Goal: Answer question/provide support: Share knowledge or assist other users

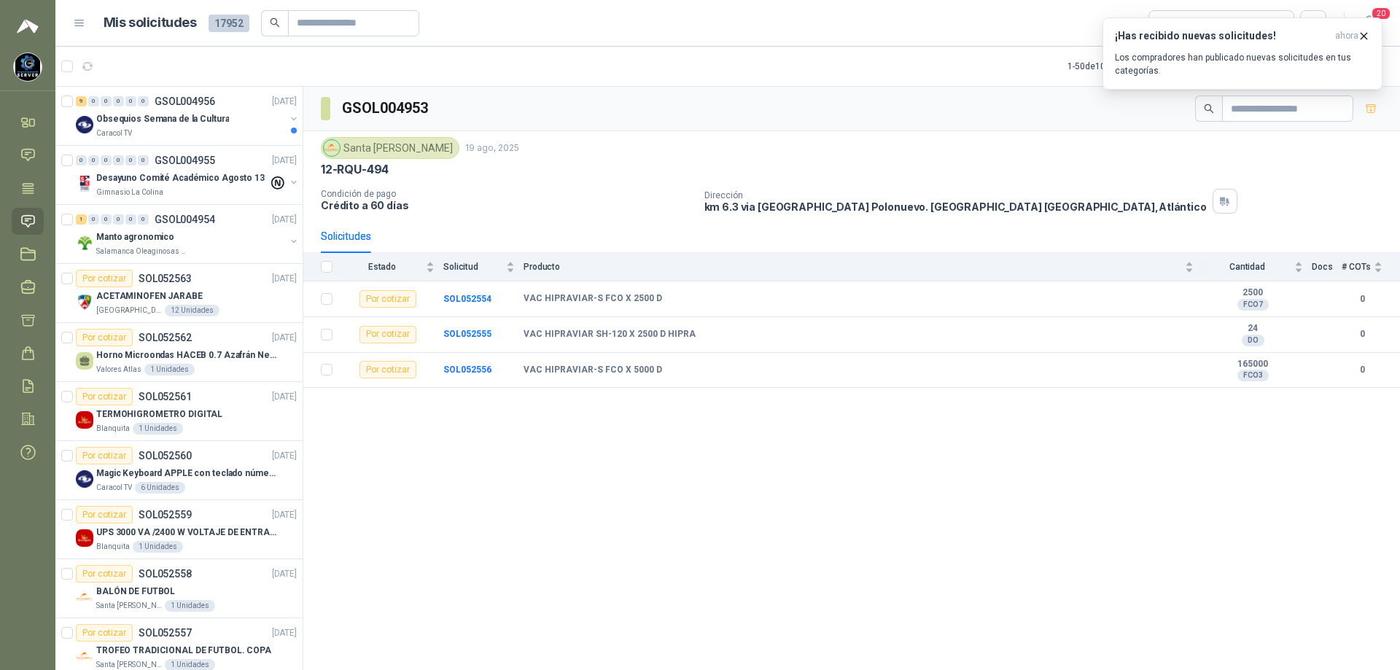
scroll to position [219, 0]
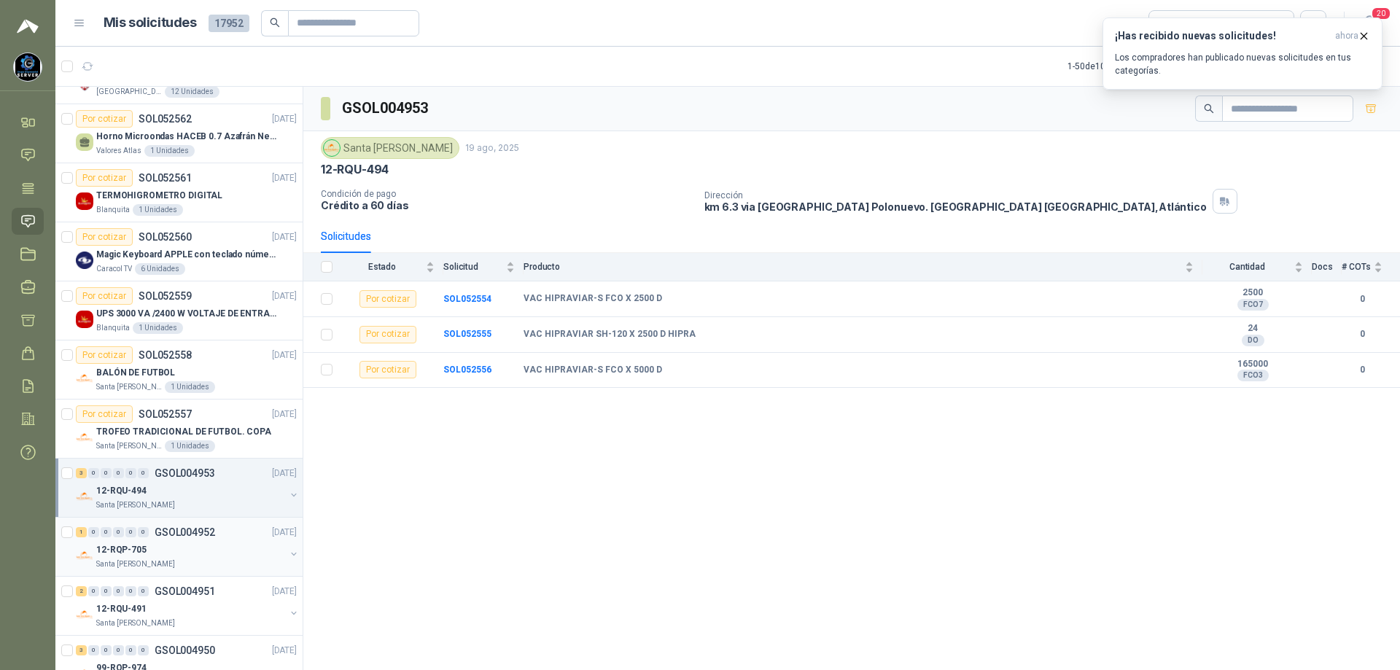
click at [212, 548] on div "12-RQP-705" at bounding box center [190, 550] width 189 height 18
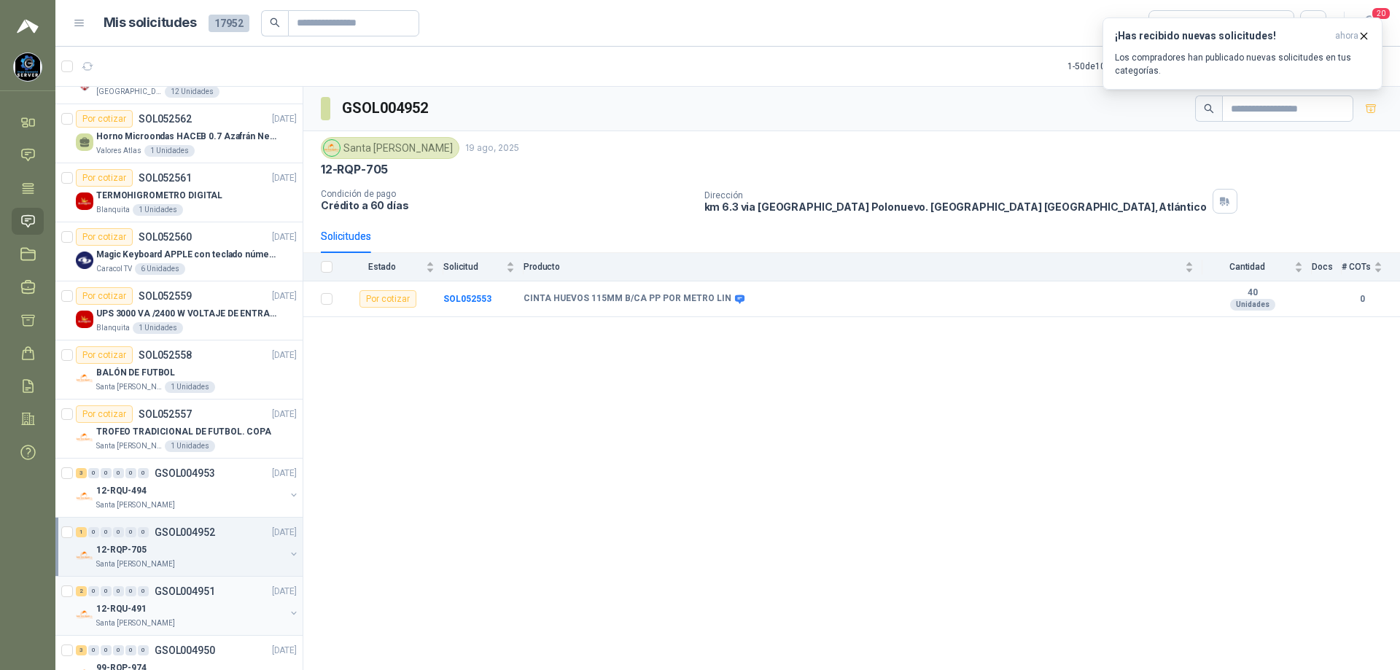
click at [208, 596] on p "GSOL004951" at bounding box center [185, 591] width 61 height 10
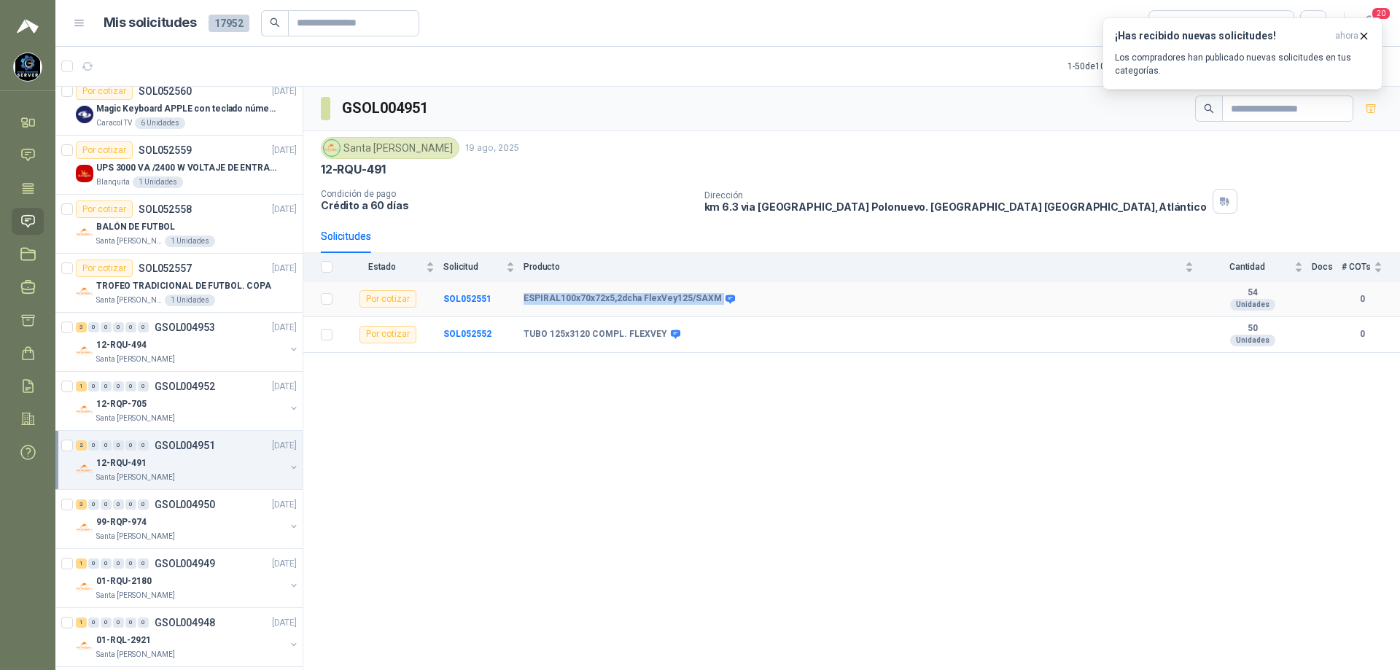
drag, startPoint x: 519, startPoint y: 302, endPoint x: 716, endPoint y: 314, distance: 197.3
click at [716, 314] on tr "Por cotizar SOL052551 ESPIRAL100x70x72x5,2dcha FlexVey125/SAXM 54 Unidades 0" at bounding box center [851, 300] width 1097 height 36
copy tr "ESPIRAL100x70x72x5,2dcha FlexVey125/SAXM"
click at [750, 483] on div "GSOL004951 [GEOGRAPHIC_DATA][PERSON_NAME] [DATE] 12-RQU-491 Condición de pago C…" at bounding box center [851, 381] width 1097 height 589
click at [677, 404] on div "GSOL004951 [GEOGRAPHIC_DATA][PERSON_NAME] [DATE] 12-RQU-491 Condición de pago C…" at bounding box center [851, 381] width 1097 height 589
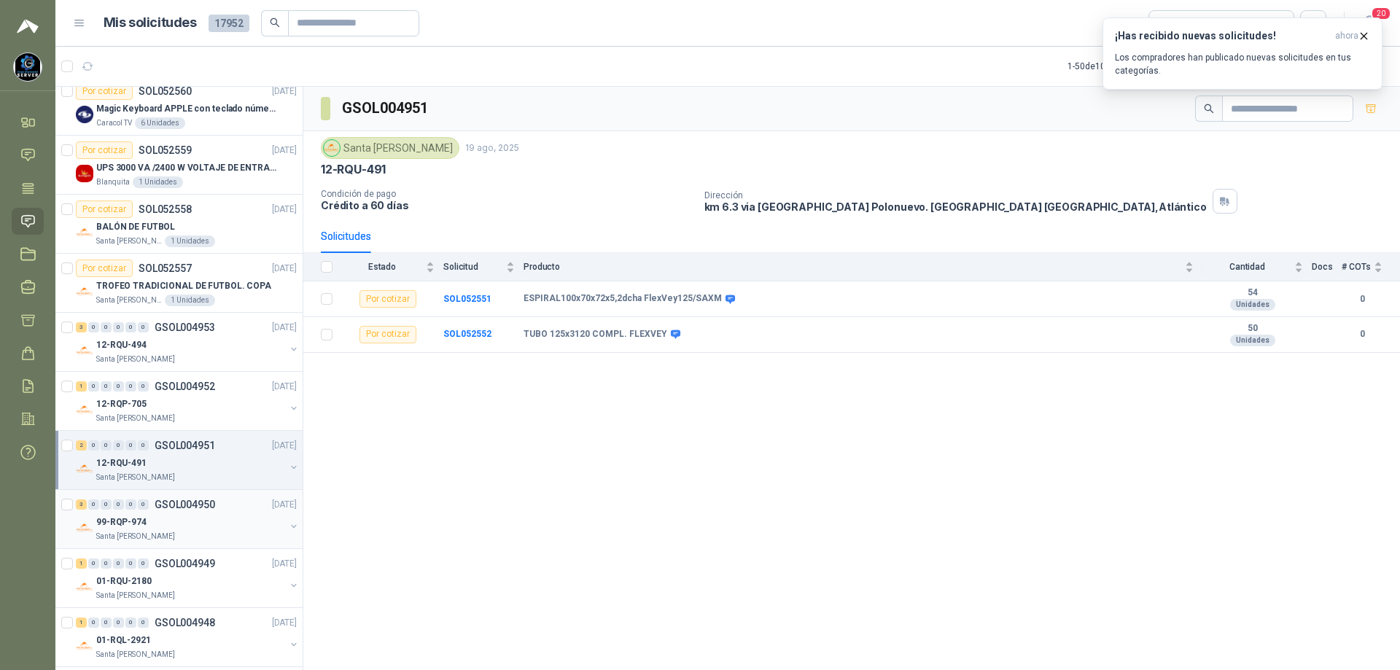
click at [172, 532] on div "Santa [PERSON_NAME]" at bounding box center [190, 537] width 189 height 12
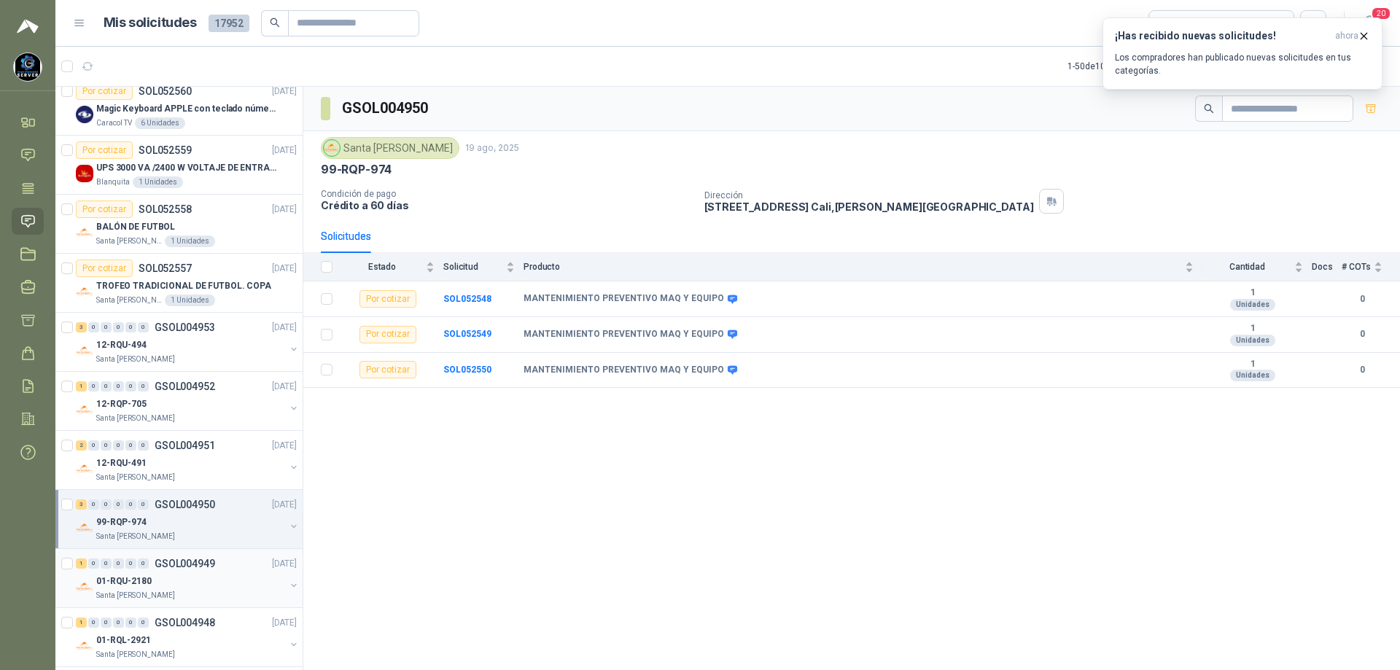
click at [202, 594] on div "Santa [PERSON_NAME]" at bounding box center [190, 596] width 189 height 12
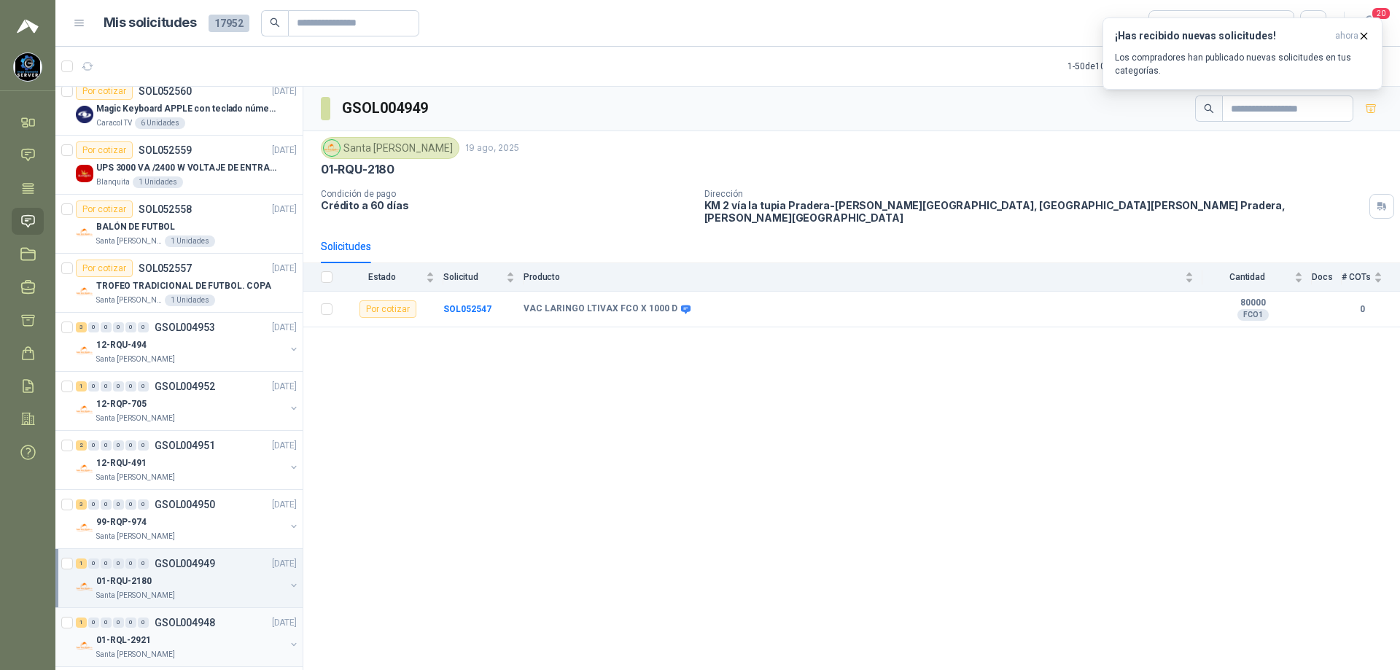
click at [190, 635] on div "01-RQL-2921" at bounding box center [190, 641] width 189 height 18
click at [470, 304] on b "SOL052546" at bounding box center [467, 309] width 48 height 10
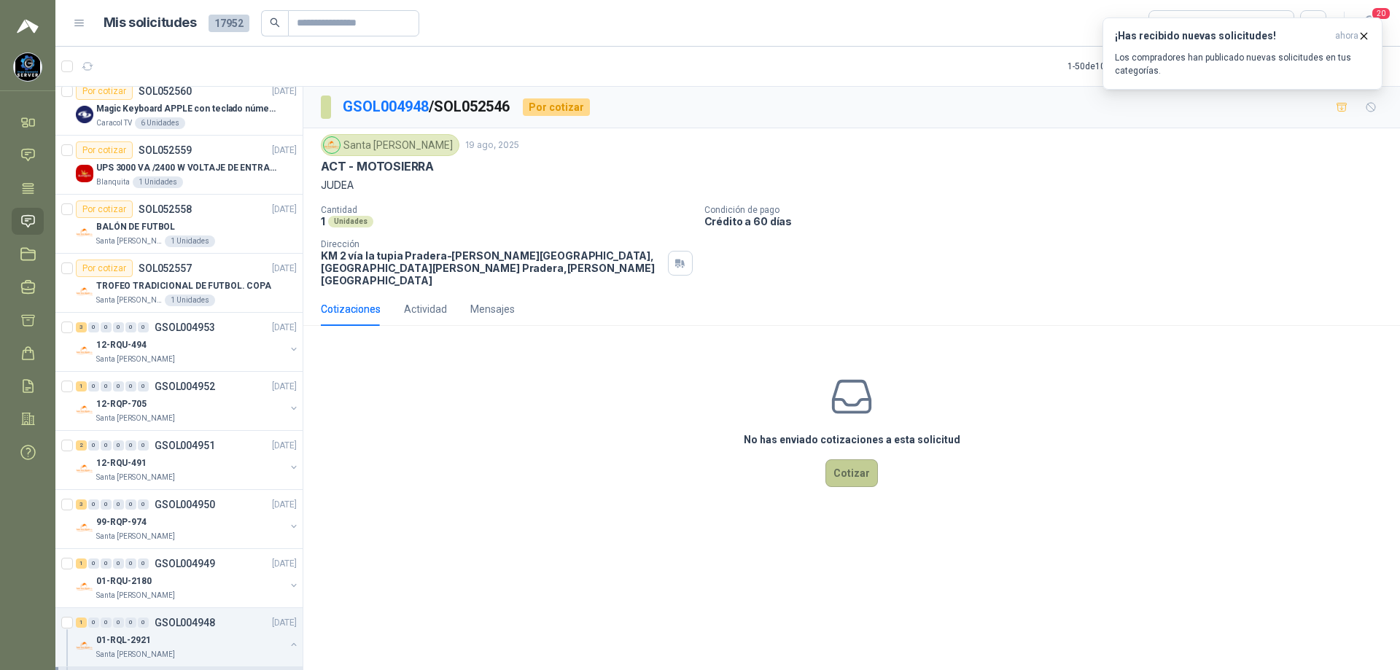
click at [860, 461] on button "Cotizar" at bounding box center [852, 473] width 53 height 28
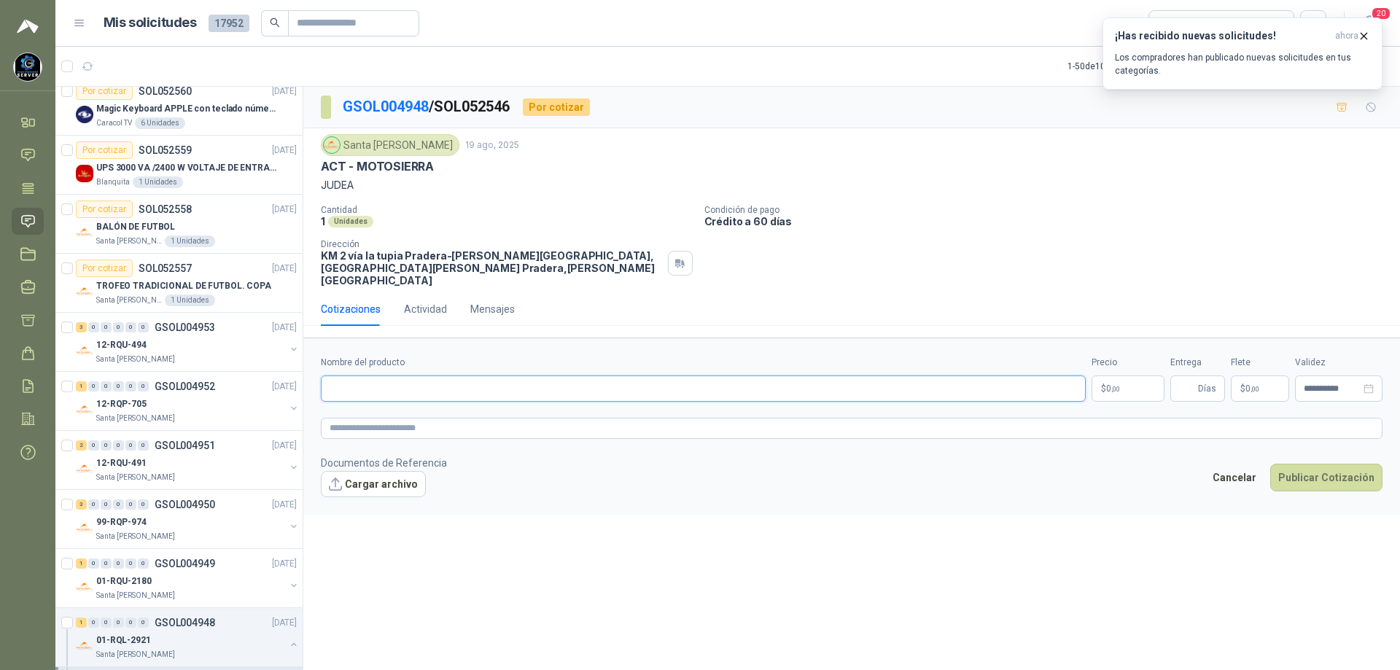
paste input "**********"
type input "**********"
click at [1117, 371] on body "[PERSON_NAME] GRUPO EMPRESARIAL SERVER SAS Inicio Chat Tareas Solicitudes Licit…" at bounding box center [700, 335] width 1400 height 670
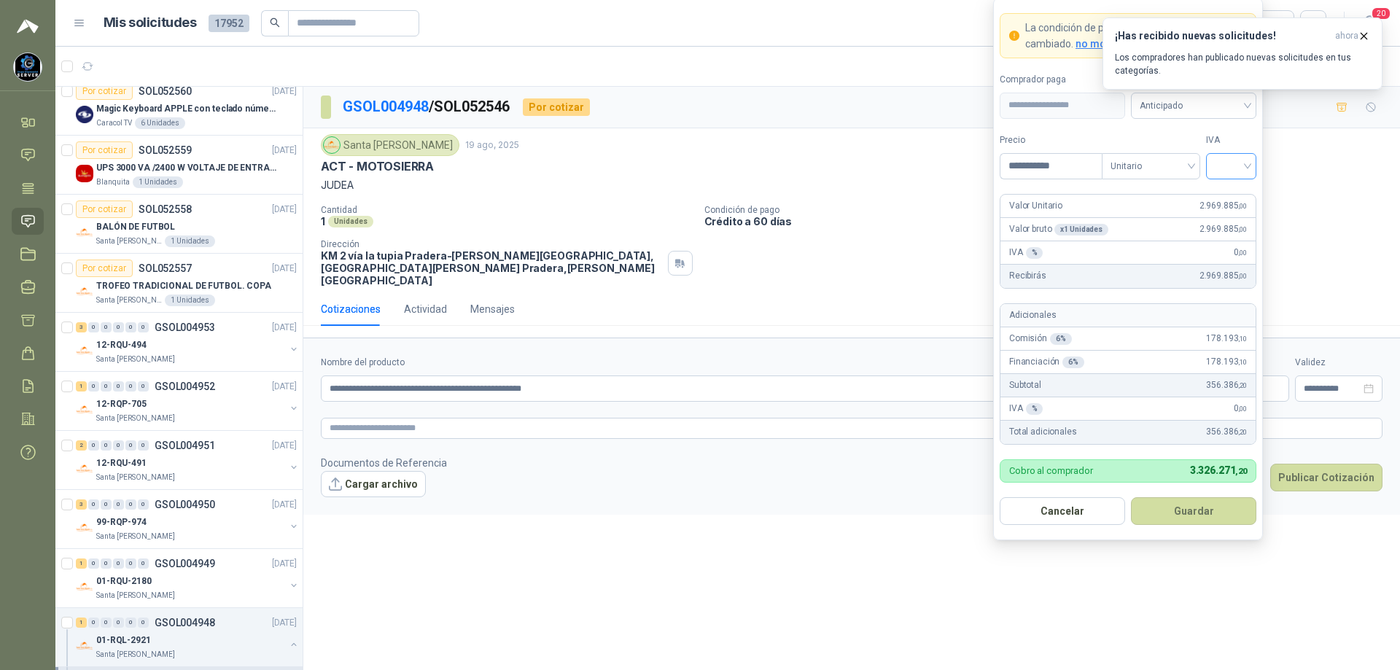
type input "**********"
click at [1244, 163] on input "search" at bounding box center [1231, 165] width 33 height 22
click at [1237, 192] on div "19%" at bounding box center [1231, 196] width 27 height 16
click at [1225, 90] on div "¡Has recibido nuevas solicitudes! ahora Los compradores han publicado nuevas so…" at bounding box center [1243, 54] width 280 height 72
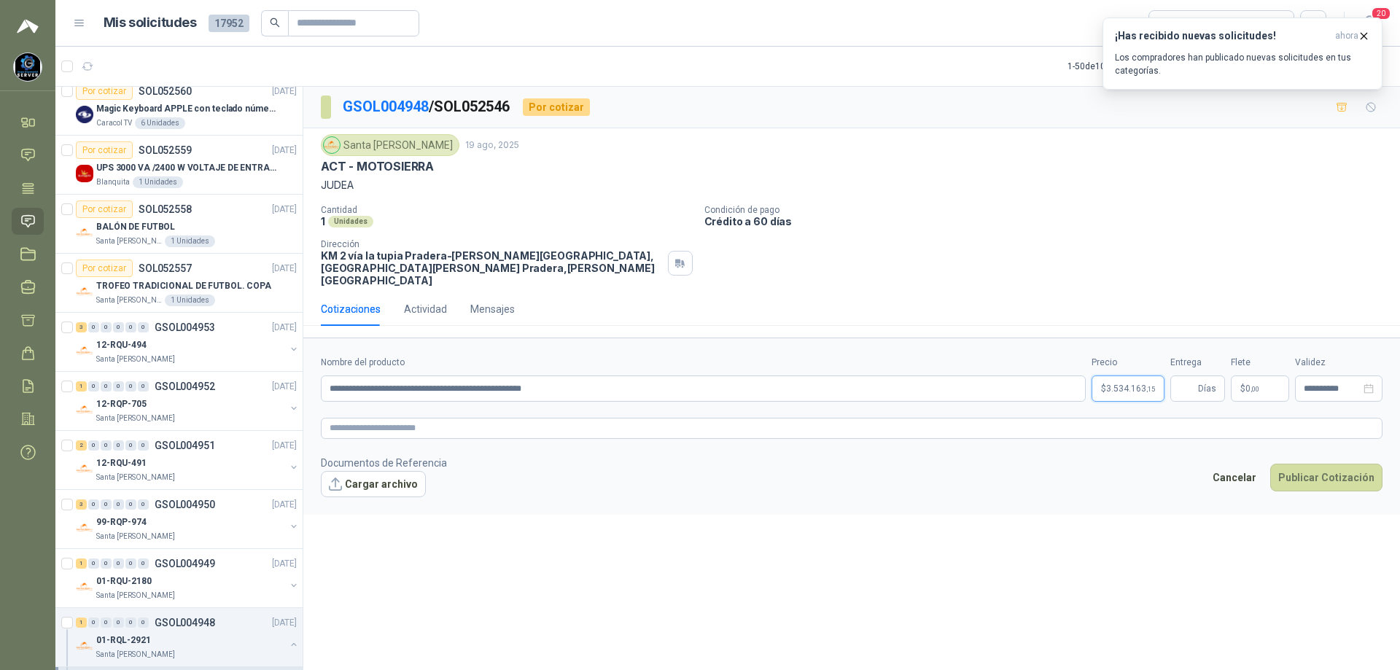
click at [1136, 373] on body "[PERSON_NAME] GRUPO EMPRESARIAL SERVER SAS Inicio Chat Tareas Solicitudes Licit…" at bounding box center [700, 335] width 1400 height 670
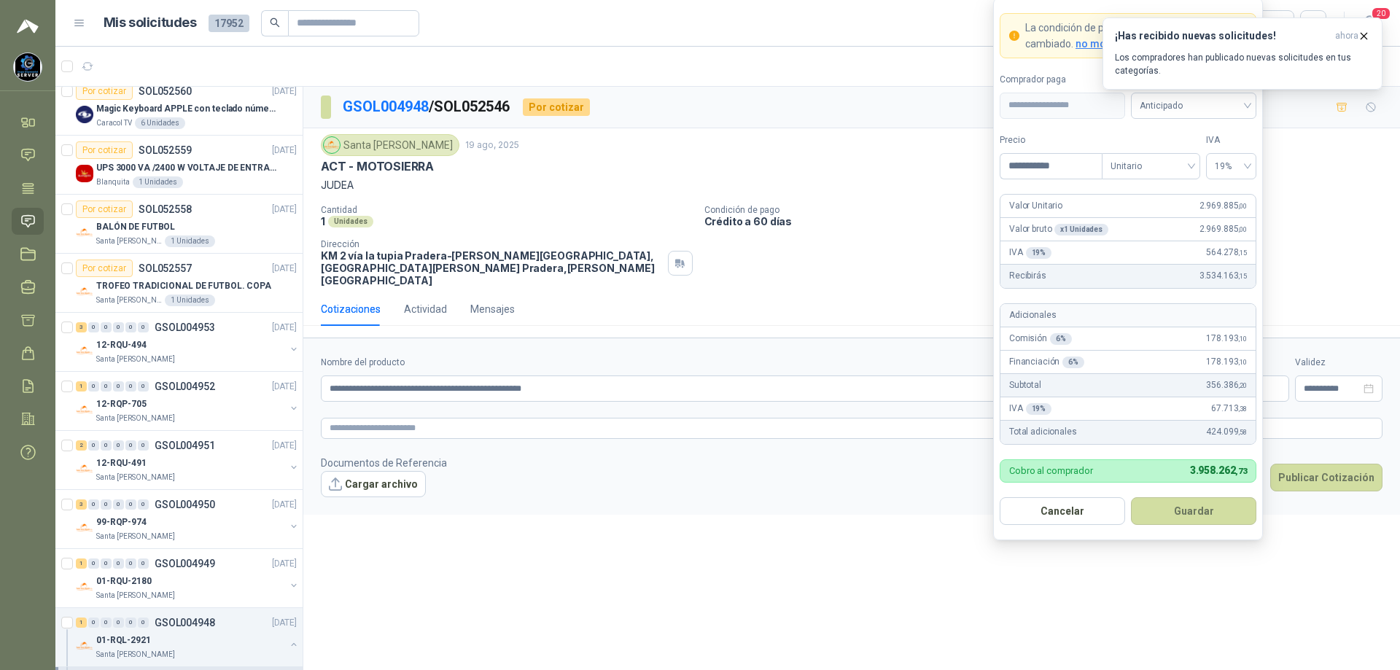
click at [1222, 90] on div "¡Has recibido nuevas solicitudes! ahora Los compradores han publicado nuevas so…" at bounding box center [1243, 54] width 280 height 72
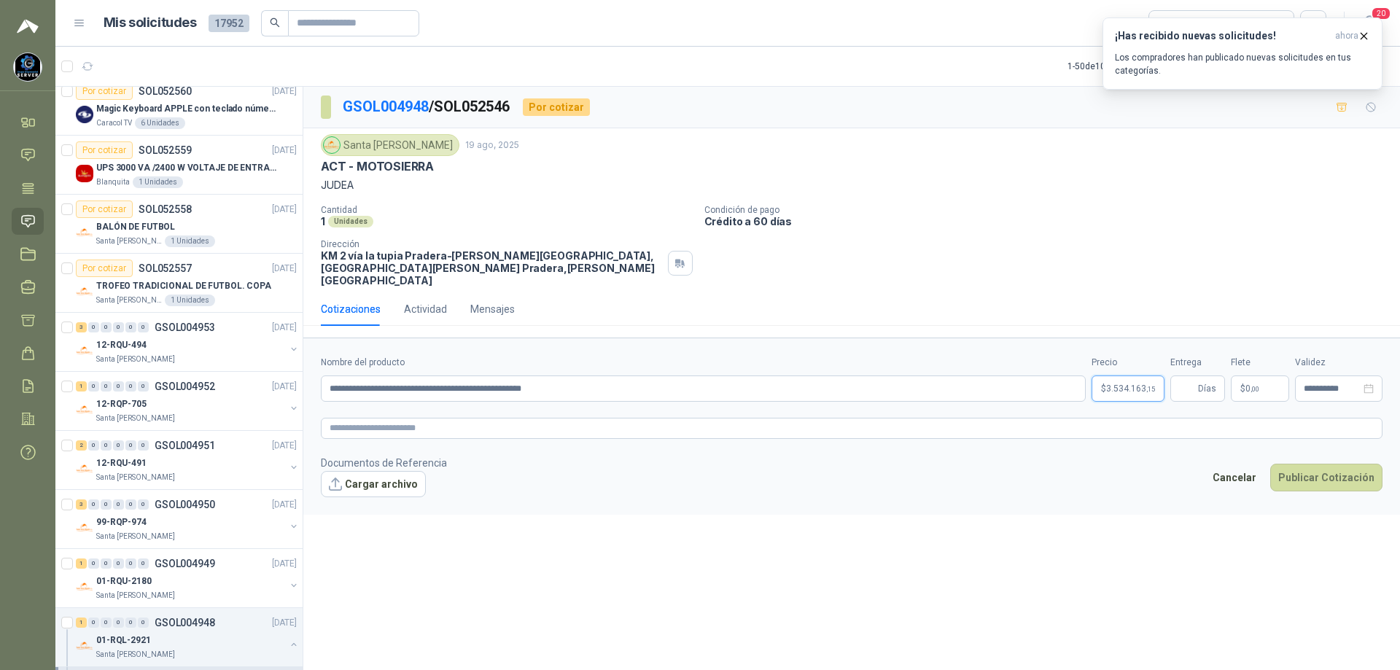
click at [1124, 380] on body "[PERSON_NAME] GRUPO EMPRESARIAL SERVER SAS Inicio Chat Tareas Solicitudes Licit…" at bounding box center [700, 335] width 1400 height 670
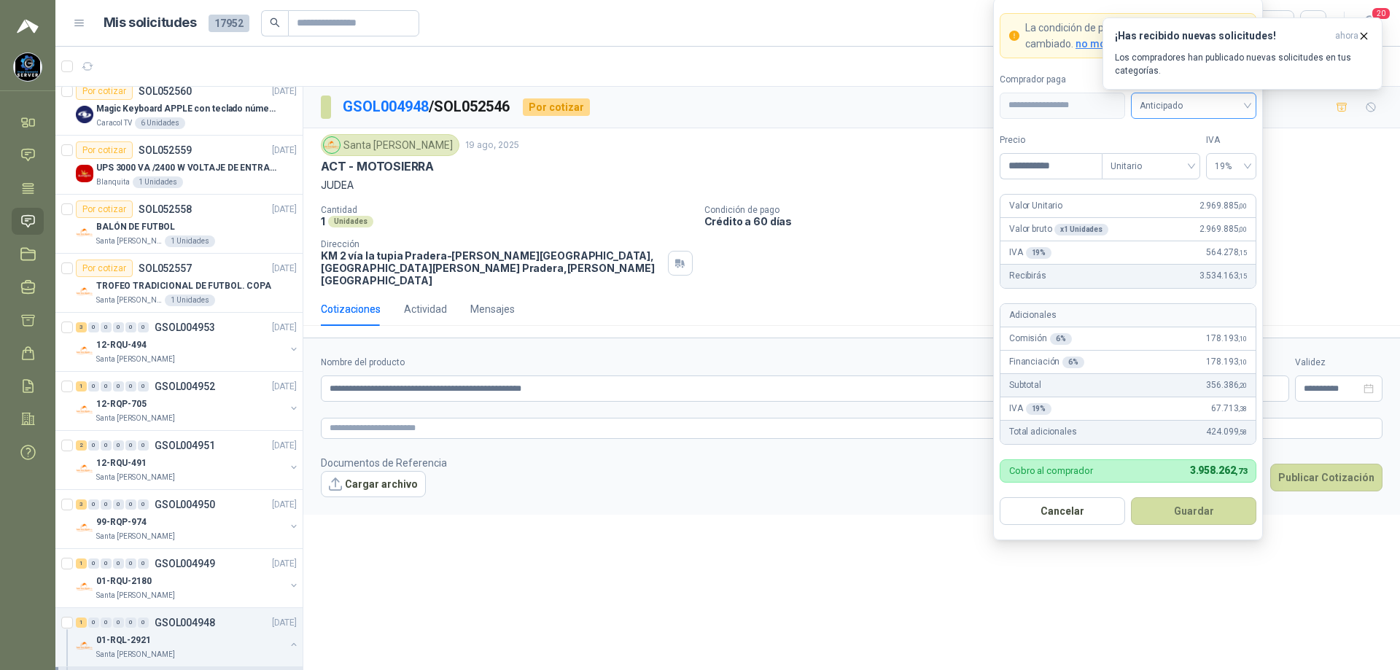
click at [1246, 101] on span "Anticipado" at bounding box center [1194, 106] width 108 height 22
click at [1178, 162] on div "Crédito a 30 días" at bounding box center [1194, 159] width 102 height 16
click at [1183, 513] on button "Guardar" at bounding box center [1193, 511] width 125 height 28
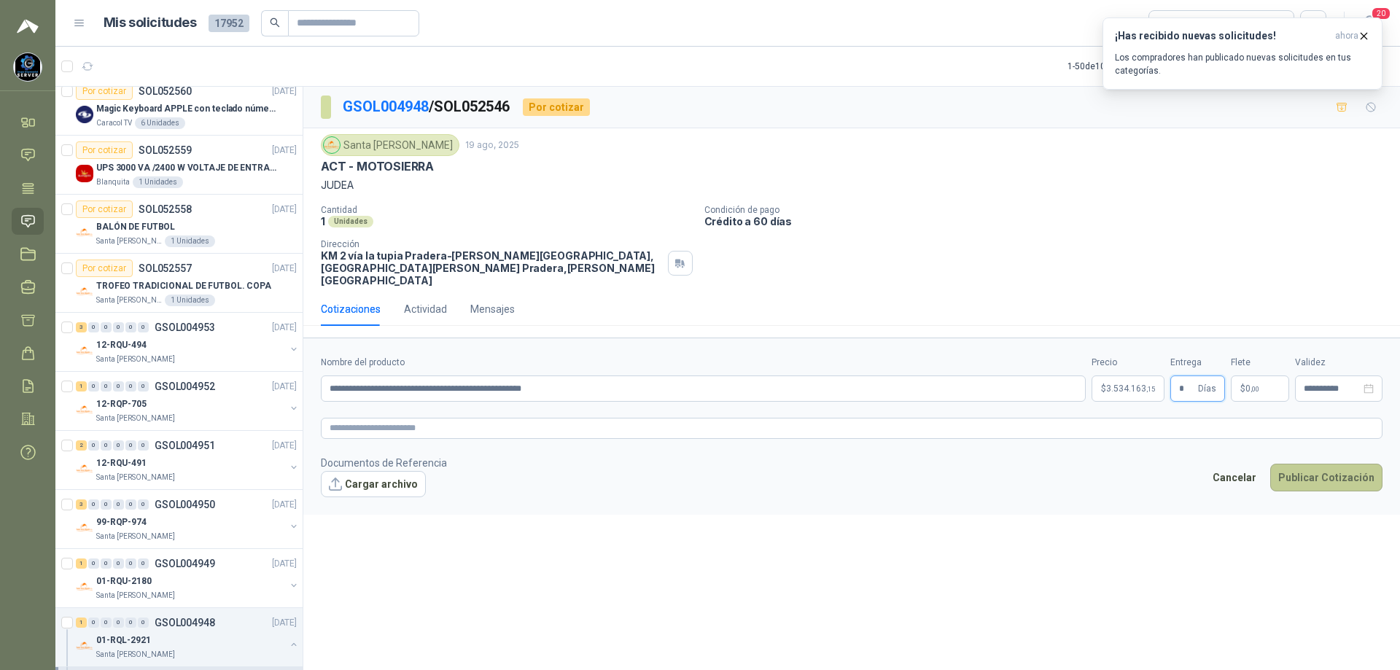
type input "*"
click at [1307, 464] on button "Publicar Cotización" at bounding box center [1326, 478] width 112 height 28
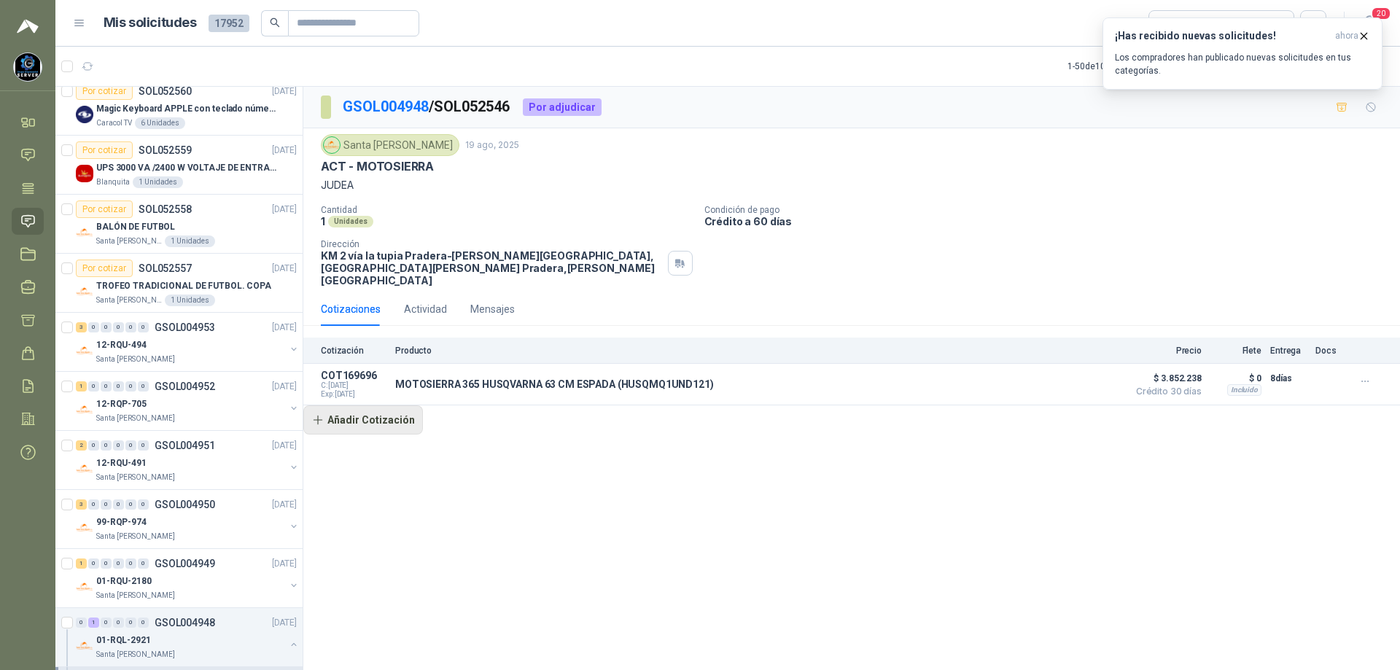
click at [361, 413] on button "Añadir Cotización" at bounding box center [363, 420] width 120 height 29
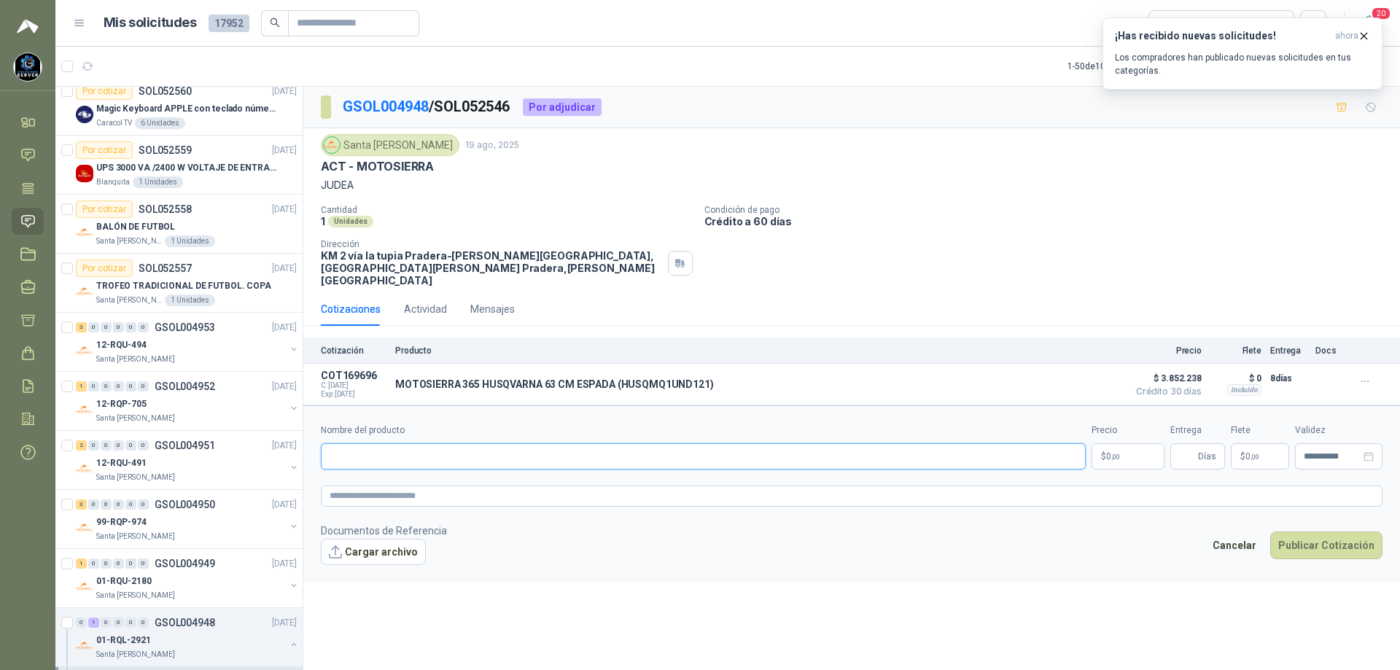
paste input "**********"
type input "**********"
click at [1129, 446] on body "[PERSON_NAME] GRUPO EMPRESARIAL SERVER SAS Inicio Chat Tareas Solicitudes Licit…" at bounding box center [700, 335] width 1400 height 670
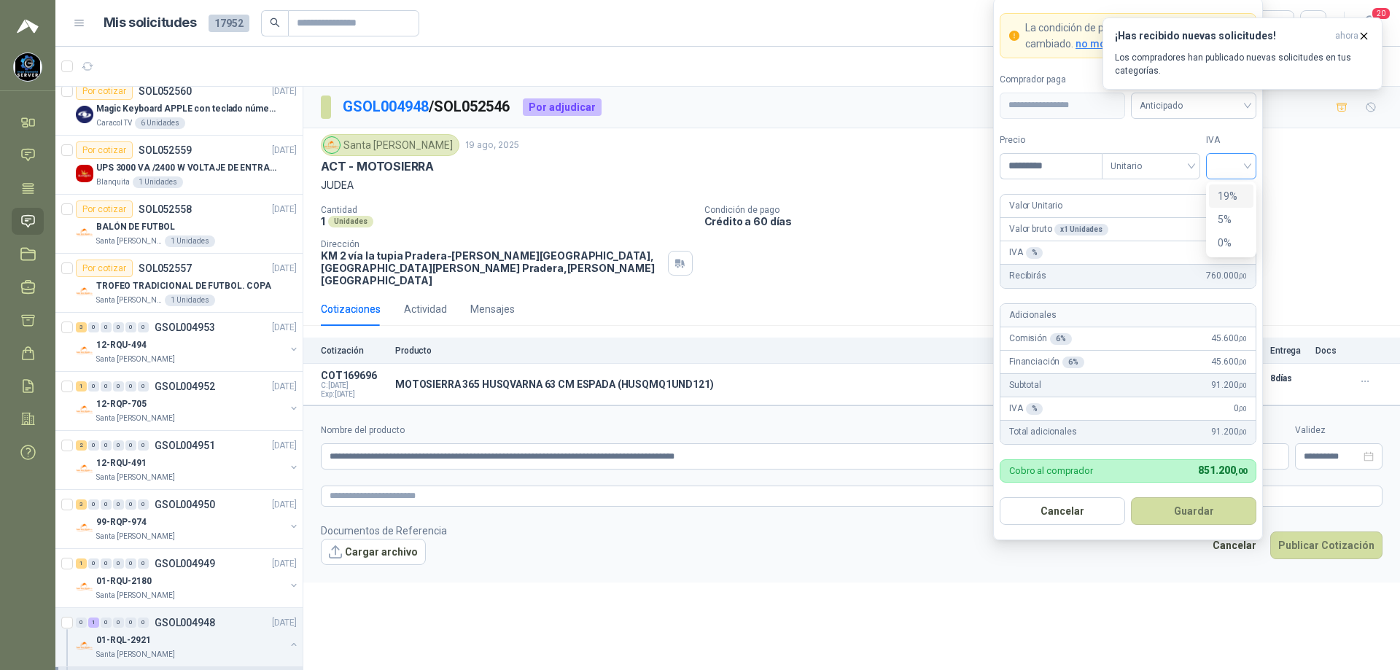
click at [1250, 158] on div at bounding box center [1231, 166] width 50 height 26
click at [1239, 196] on div "19%" at bounding box center [1231, 196] width 27 height 16
click at [1225, 90] on div "¡Has recibido nuevas solicitudes! ahora Los compradores han publicado nuevas so…" at bounding box center [1243, 54] width 280 height 72
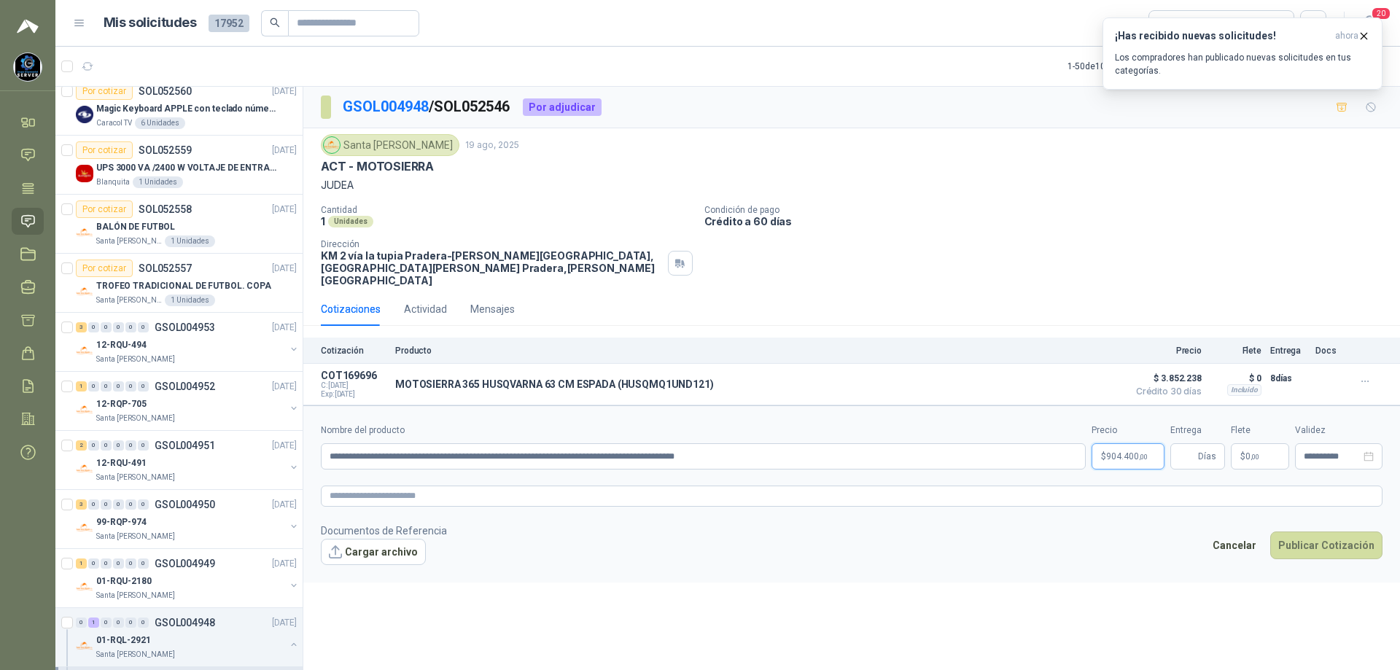
click at [1136, 447] on body "[PERSON_NAME] GRUPO EMPRESARIAL SERVER SAS Inicio Chat Tareas Solicitudes Licit…" at bounding box center [700, 335] width 1400 height 670
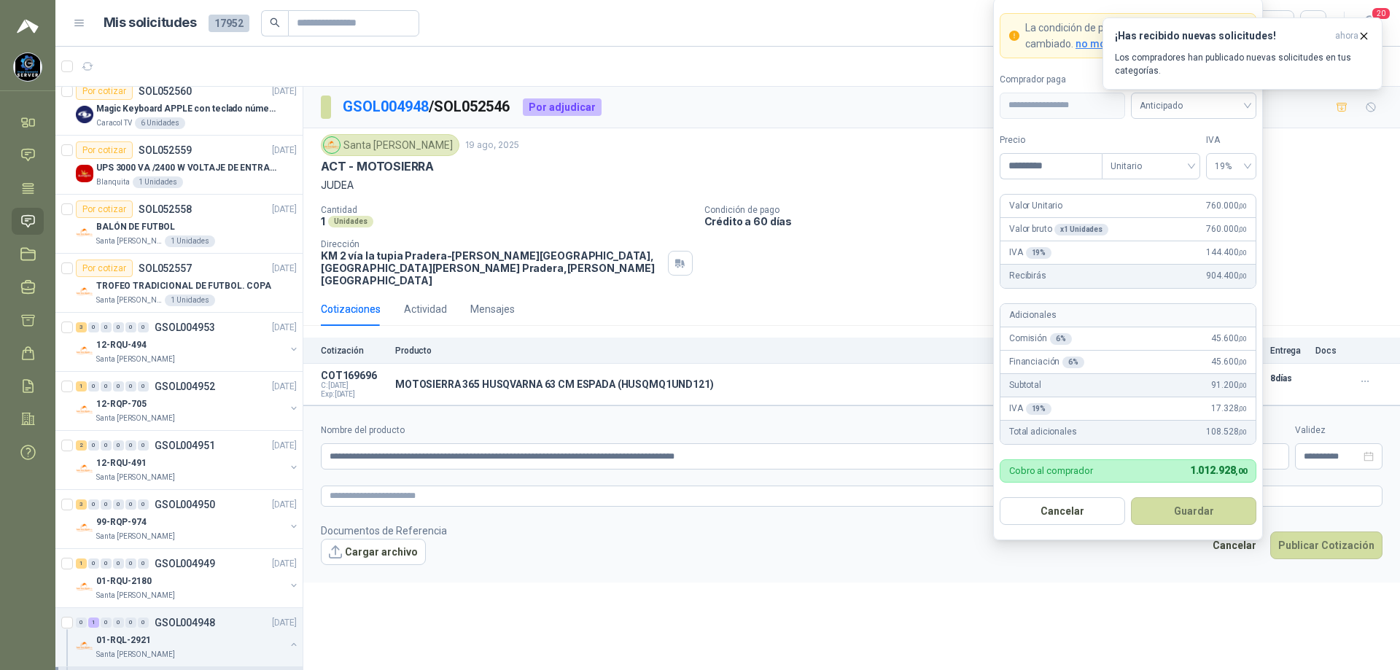
click at [1235, 90] on div "¡Has recibido nuevas solicitudes! ahora Los compradores han publicado nuevas so…" at bounding box center [1243, 54] width 280 height 72
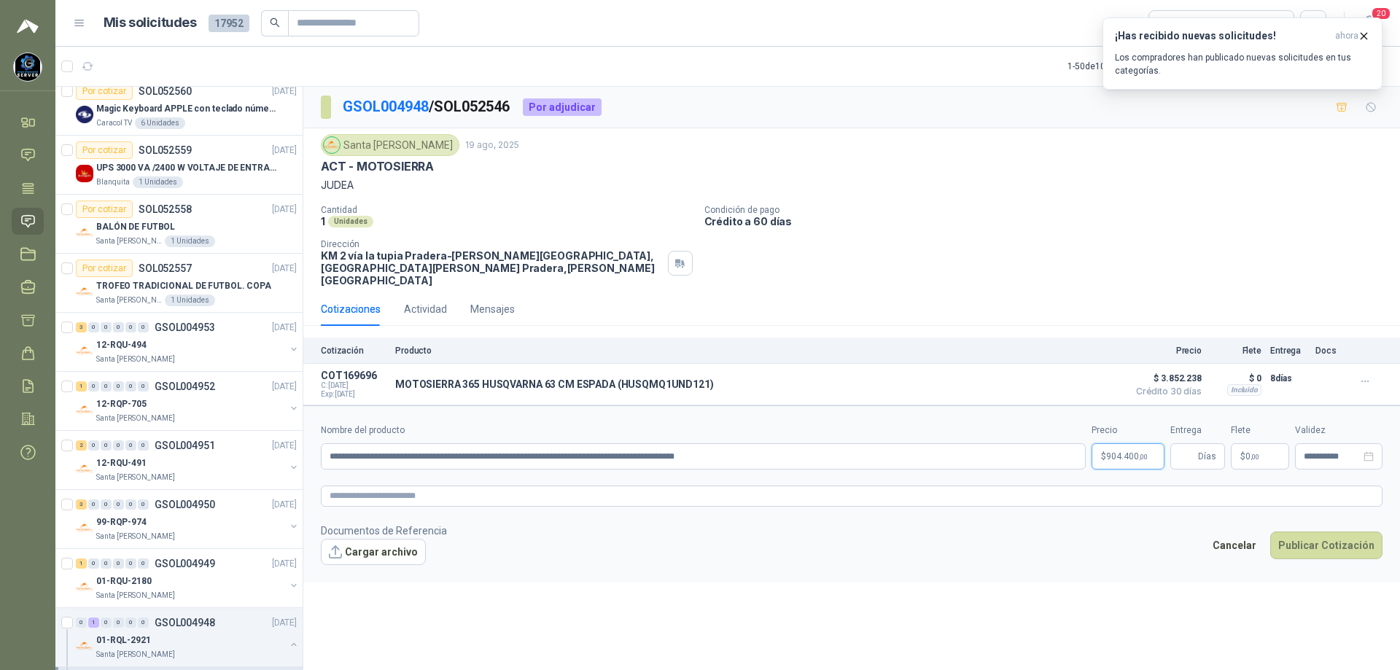
click at [1131, 449] on body "[PERSON_NAME] GRUPO EMPRESARIAL SERVER SAS Inicio Chat Tareas Solicitudes Licit…" at bounding box center [700, 335] width 1400 height 670
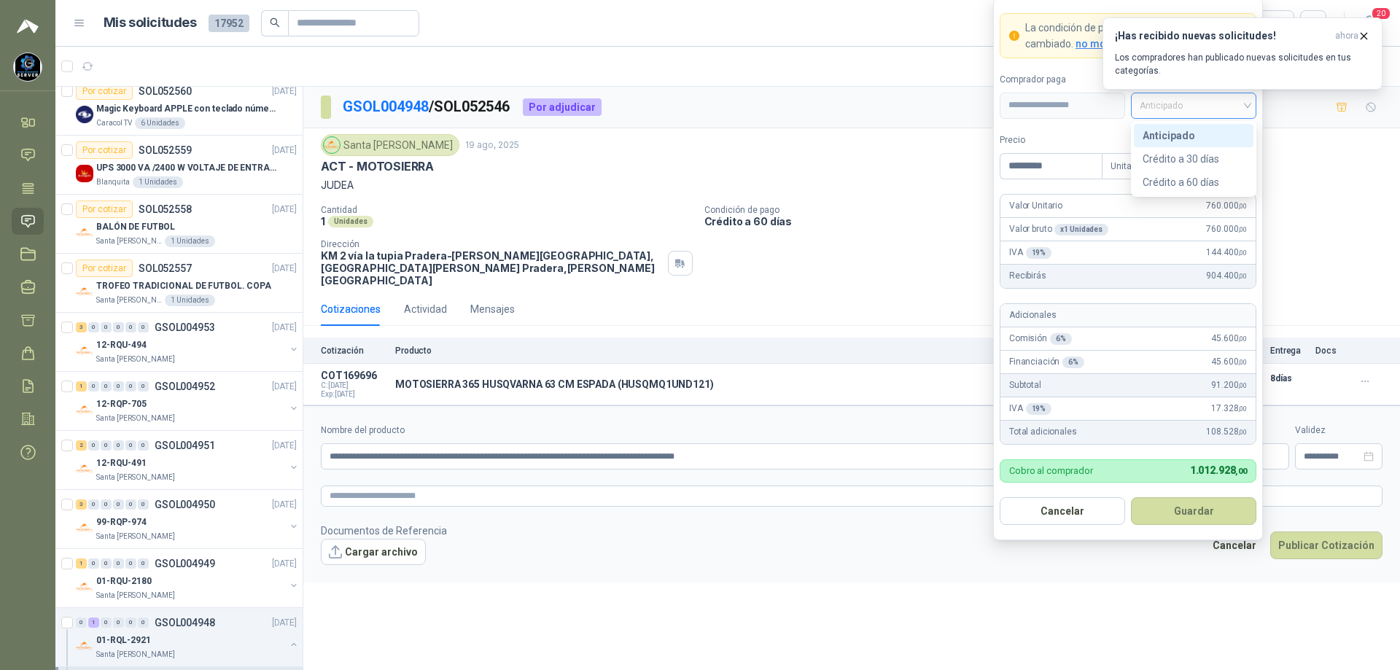
click at [1231, 103] on span "Anticipado" at bounding box center [1194, 106] width 108 height 22
click at [1196, 158] on div "Crédito a 30 días" at bounding box center [1194, 159] width 102 height 16
click at [1058, 173] on input "*********" at bounding box center [1051, 166] width 101 height 25
type input "*"
type input "*********"
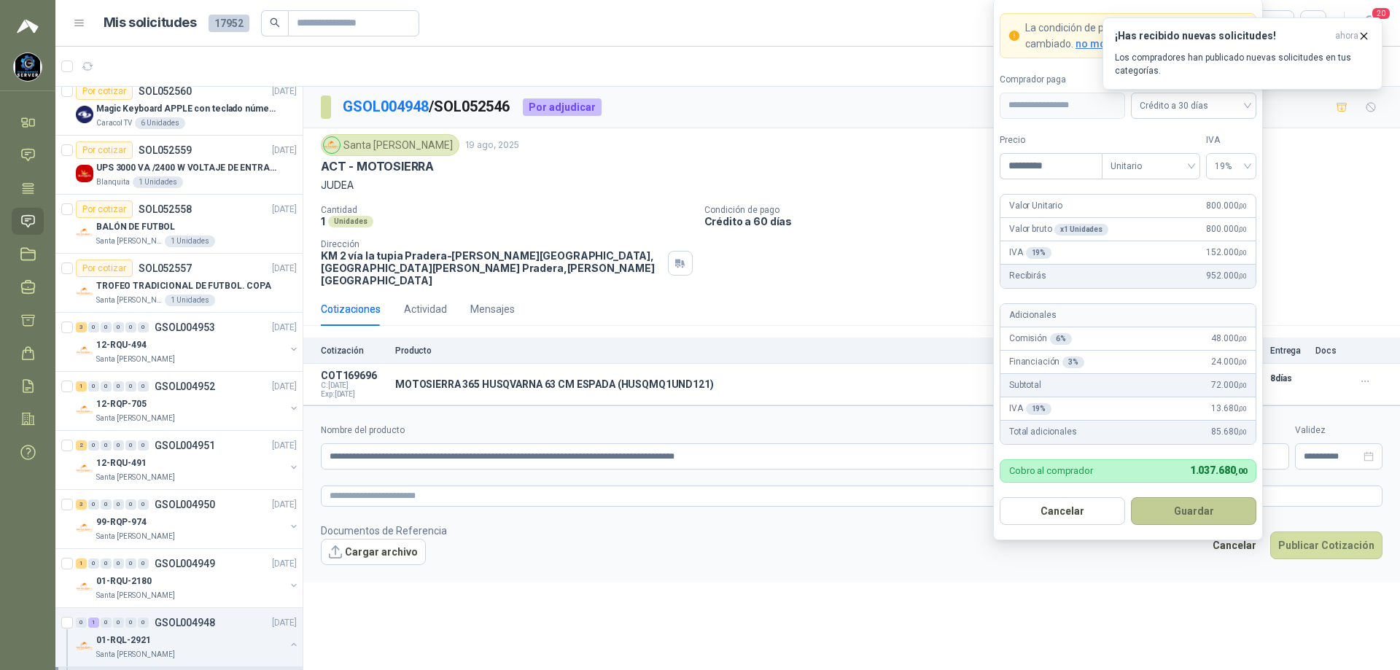
click at [1176, 501] on button "Guardar" at bounding box center [1193, 511] width 125 height 28
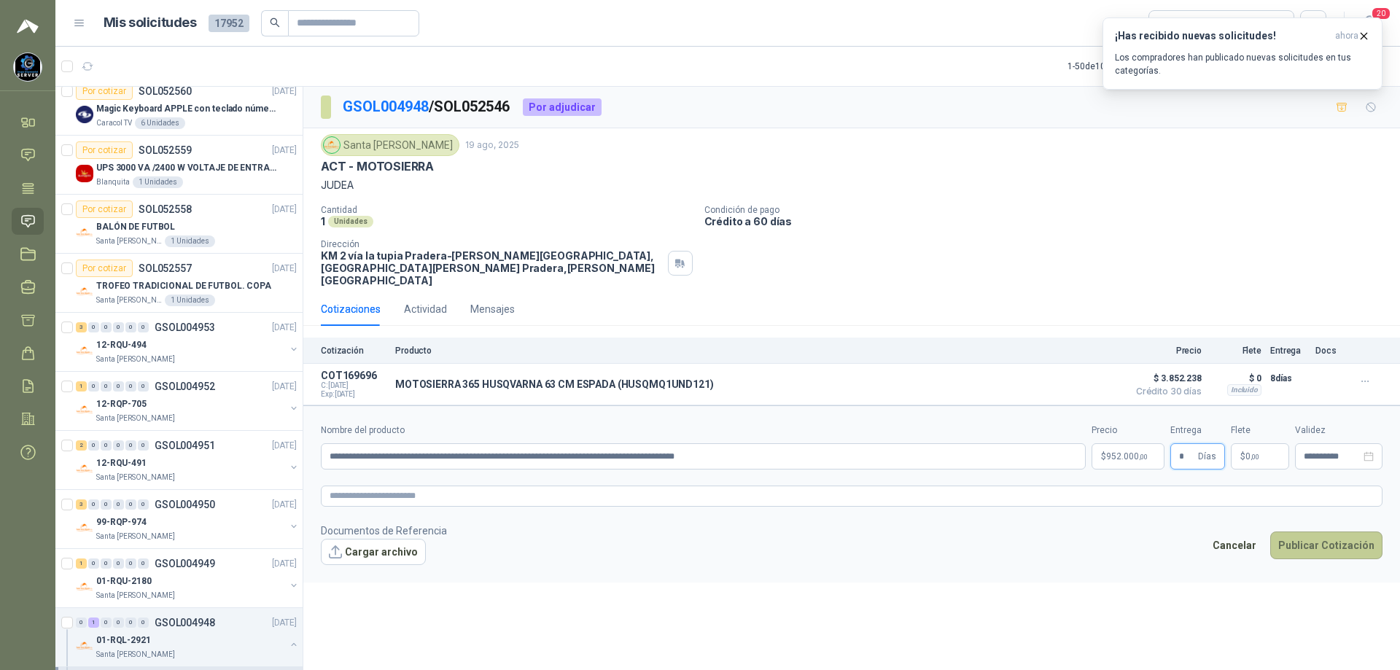
type input "*"
click at [1317, 535] on button "Publicar Cotización" at bounding box center [1326, 546] width 112 height 28
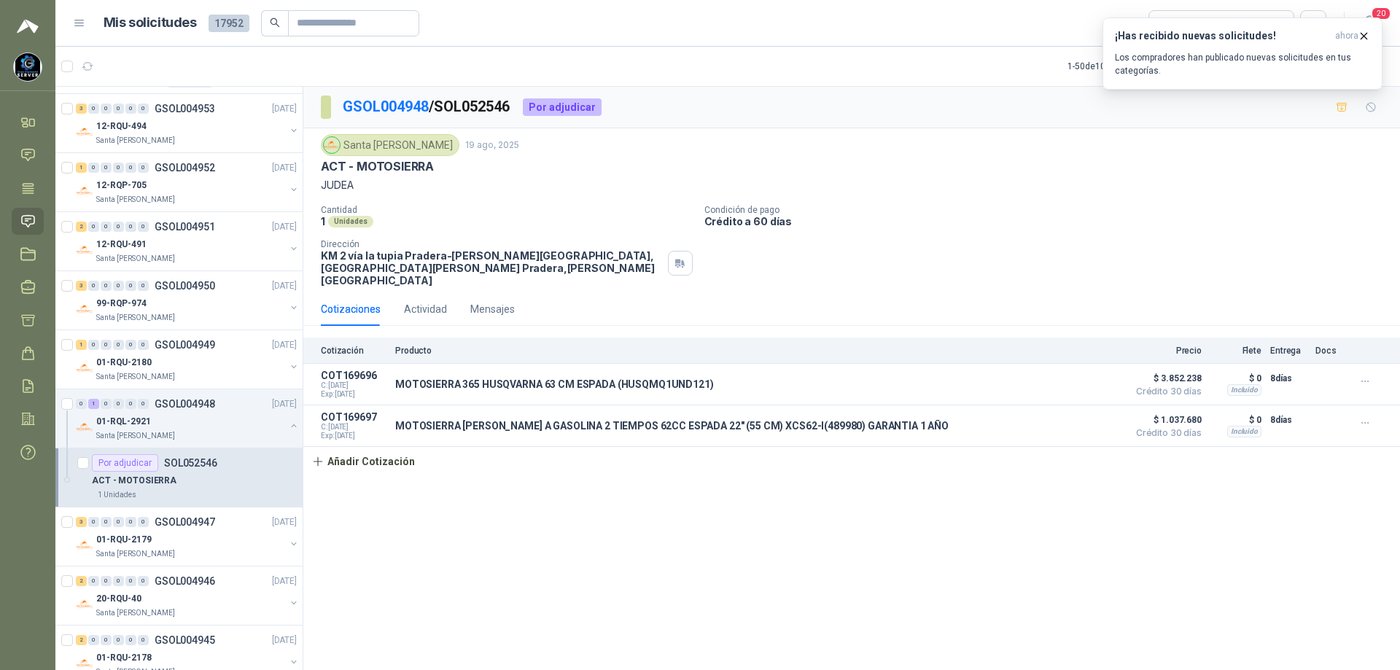
scroll to position [729, 0]
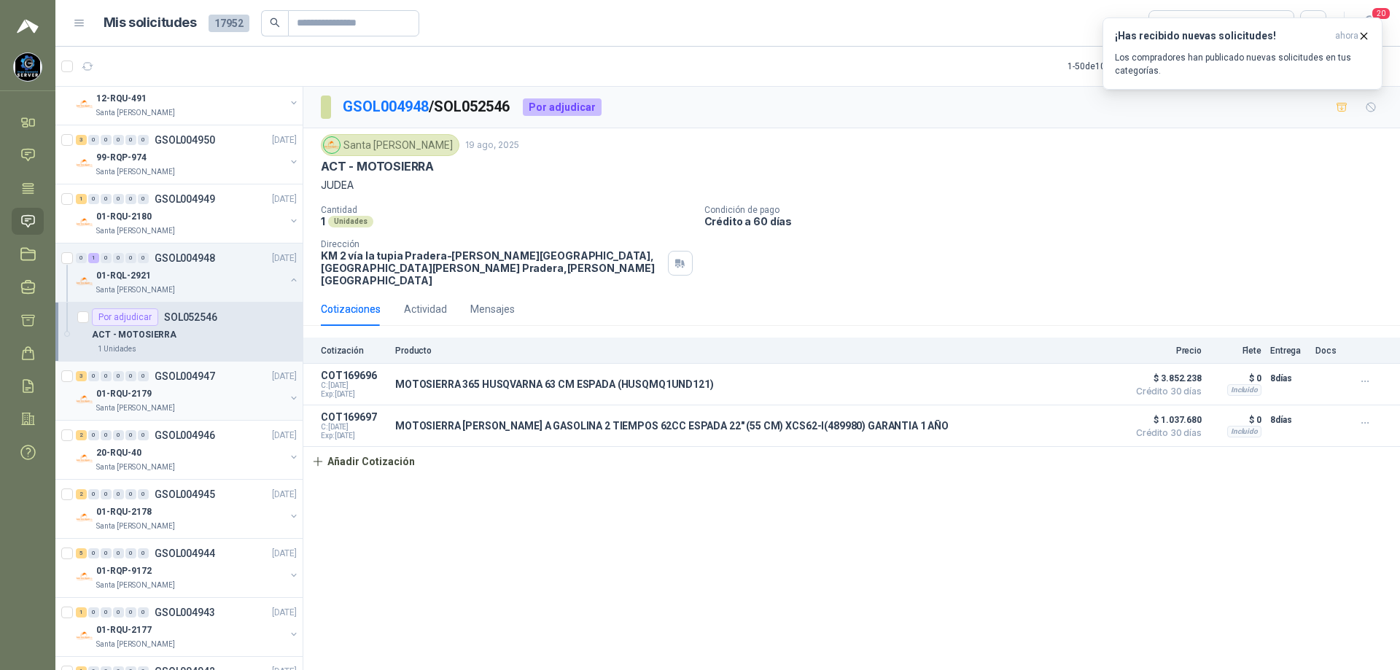
click at [168, 411] on div "Santa [PERSON_NAME]" at bounding box center [190, 409] width 189 height 12
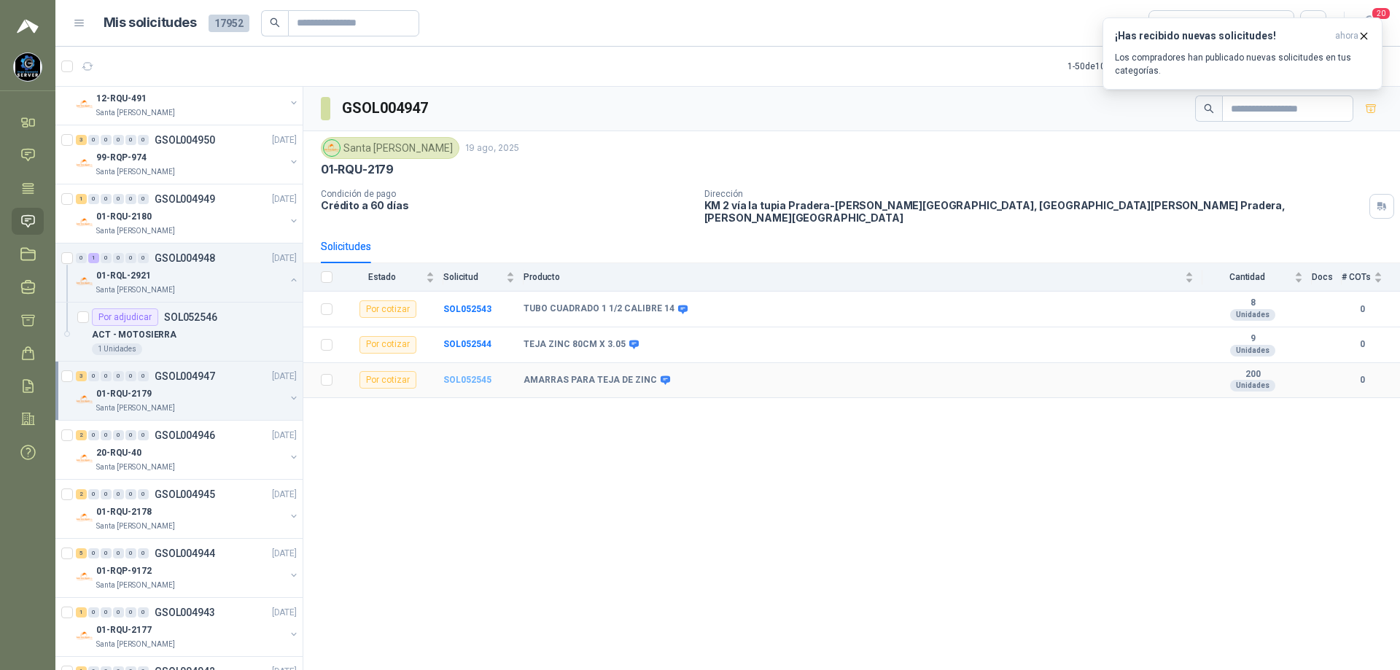
click at [470, 375] on b "SOL052545" at bounding box center [467, 380] width 48 height 10
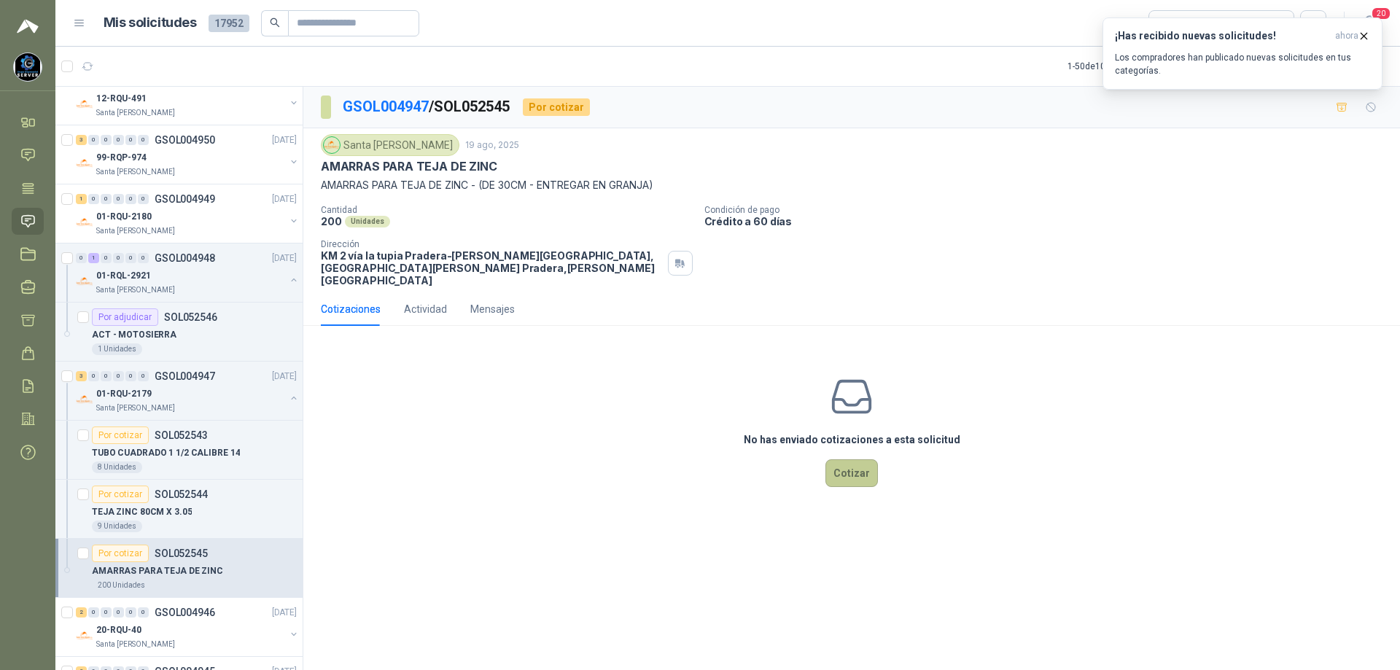
click at [861, 459] on button "Cotizar" at bounding box center [852, 473] width 53 height 28
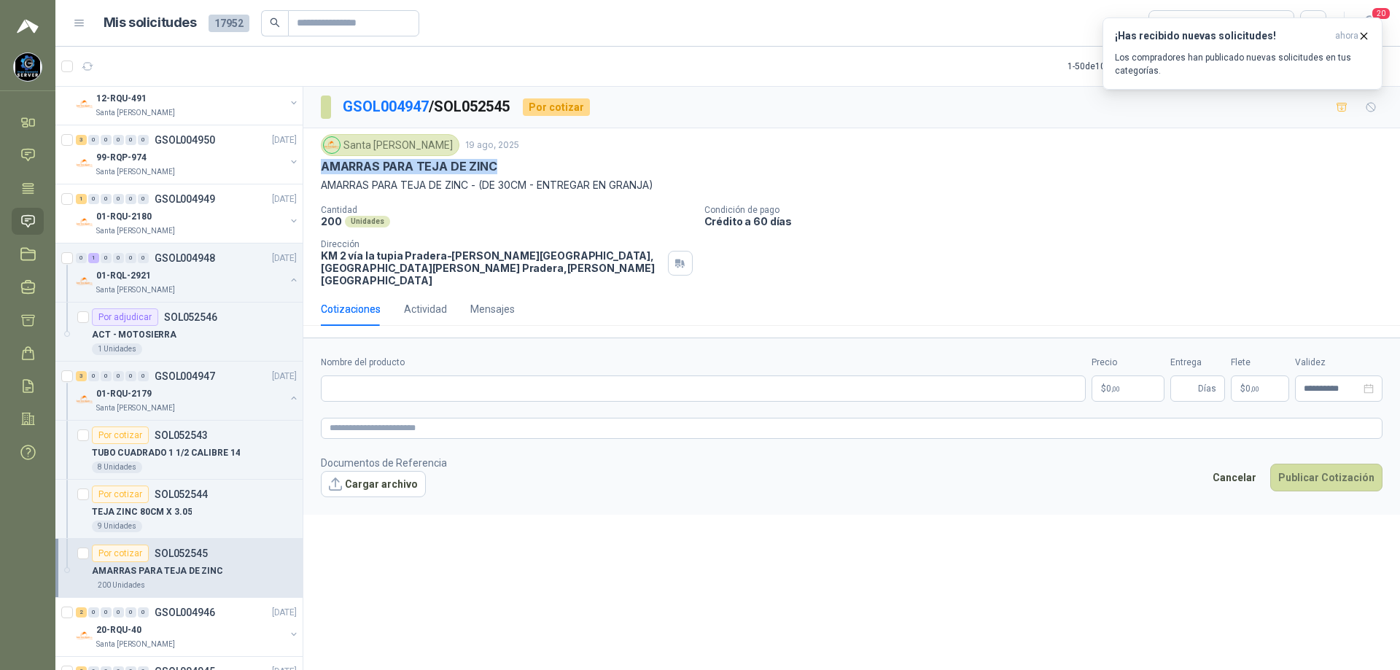
drag, startPoint x: 313, startPoint y: 166, endPoint x: 501, endPoint y: 166, distance: 188.2
click at [501, 166] on div "Santa [PERSON_NAME] [DATE] AMARRAS PARA TEJA DE ZINC AMARRAS PARA TEJA DE ZINC …" at bounding box center [851, 210] width 1097 height 164
copy p "AMARRAS PARA TEJA DE ZINC"
paste input "**********"
type input "**********"
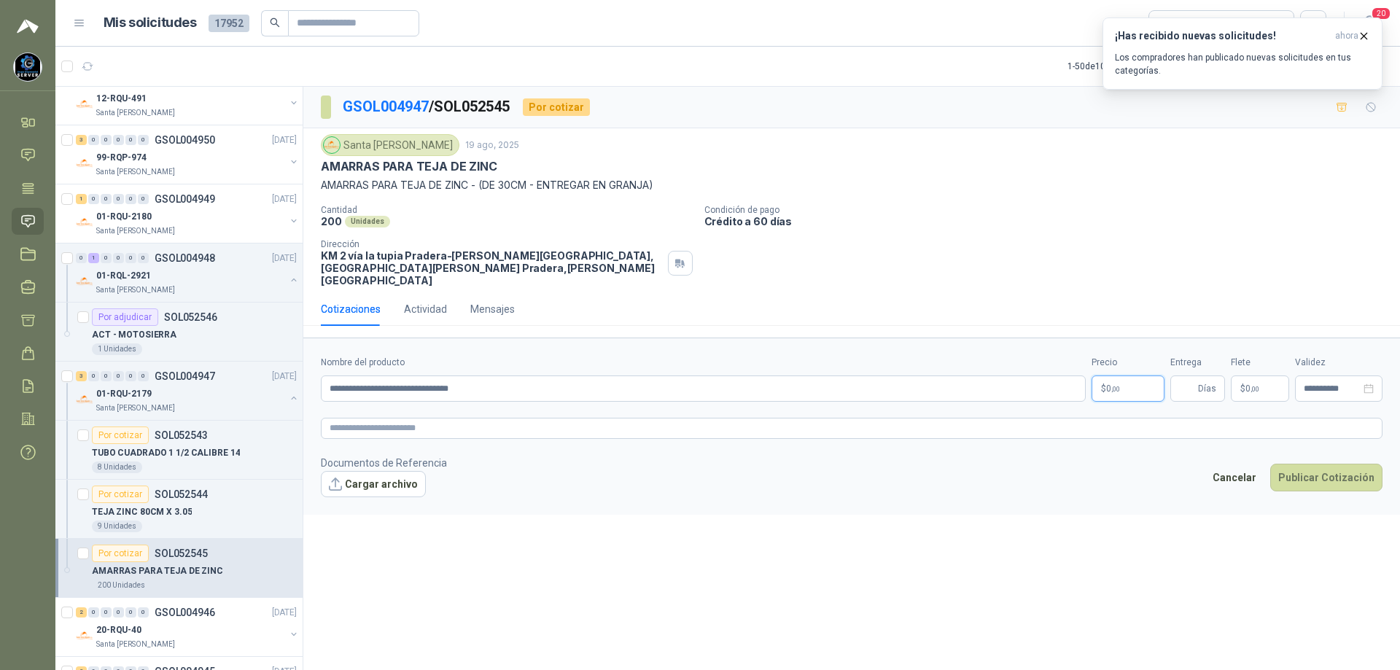
click at [1128, 376] on p "$ 0 ,00" at bounding box center [1128, 389] width 73 height 26
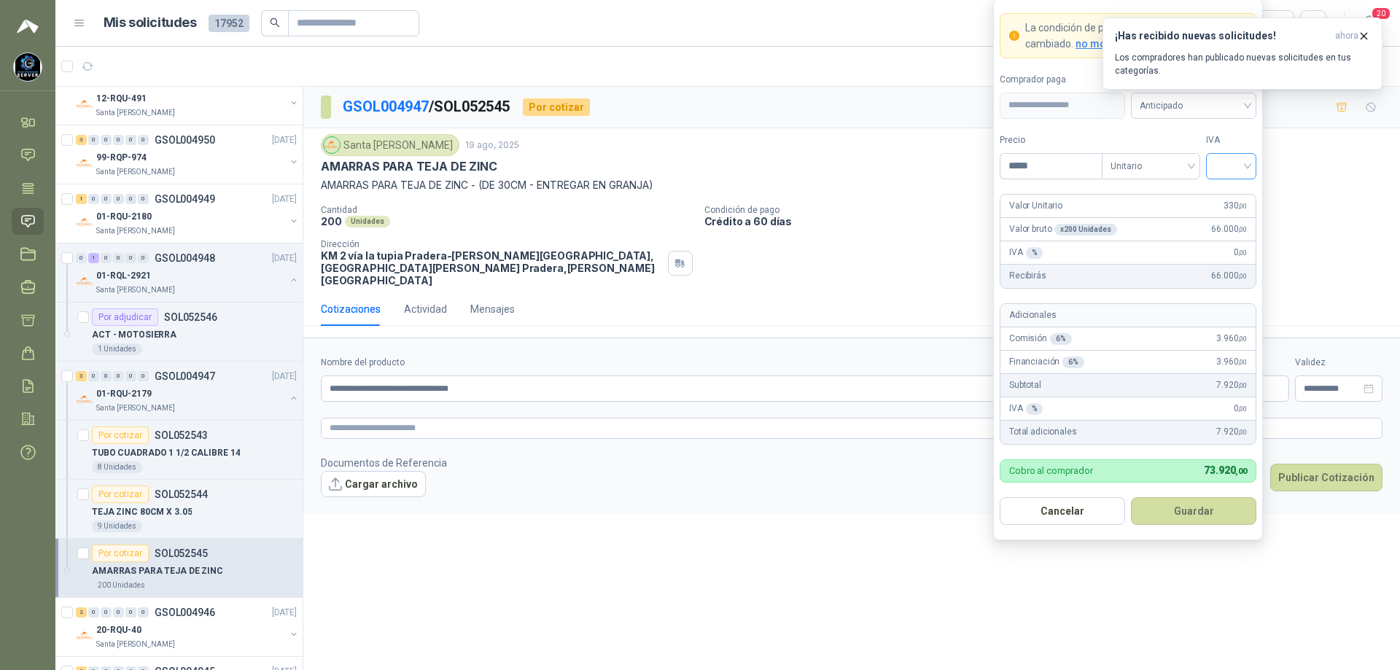
click at [1250, 166] on div at bounding box center [1231, 166] width 50 height 26
type input "*****"
click at [1245, 197] on div "19%" at bounding box center [1231, 196] width 44 height 23
click at [1202, 90] on div "¡Has recibido nuevas solicitudes! ahora Los compradores han publicado nuevas so…" at bounding box center [1243, 54] width 280 height 72
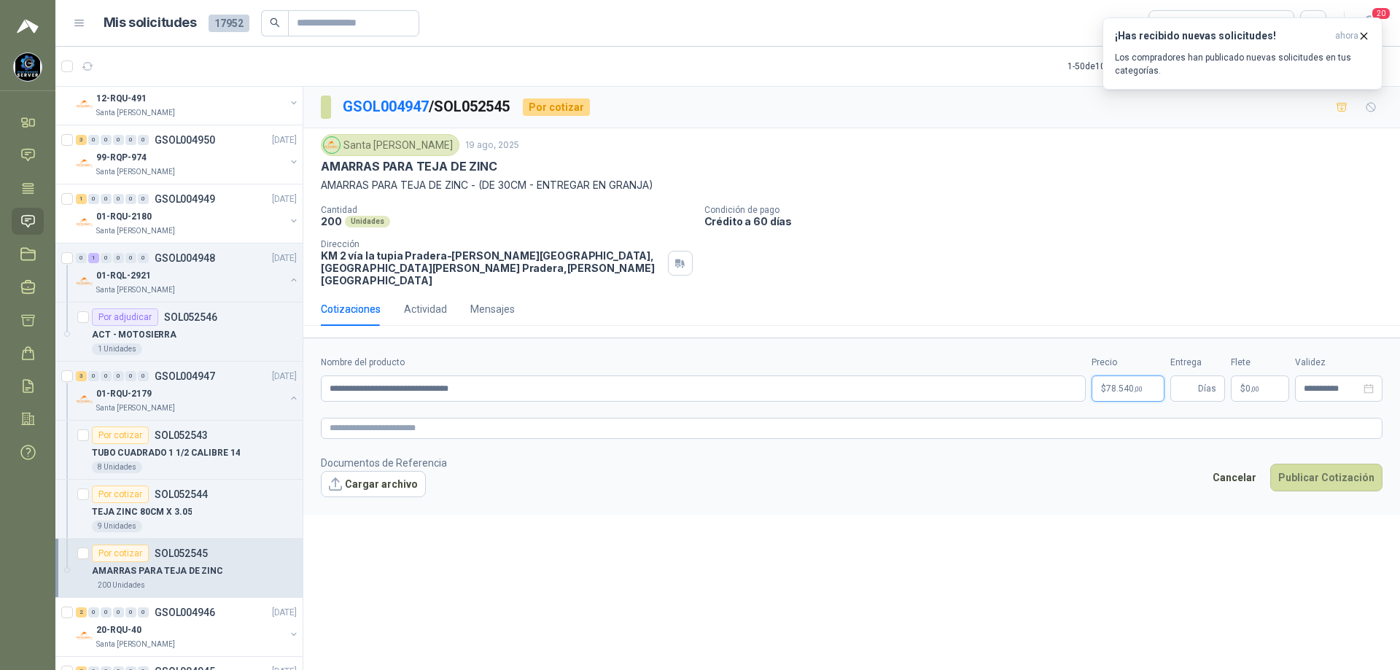
click at [1144, 379] on body "[PERSON_NAME] GRUPO EMPRESARIAL SERVER SAS Inicio Chat Tareas Solicitudes Licit…" at bounding box center [700, 335] width 1400 height 670
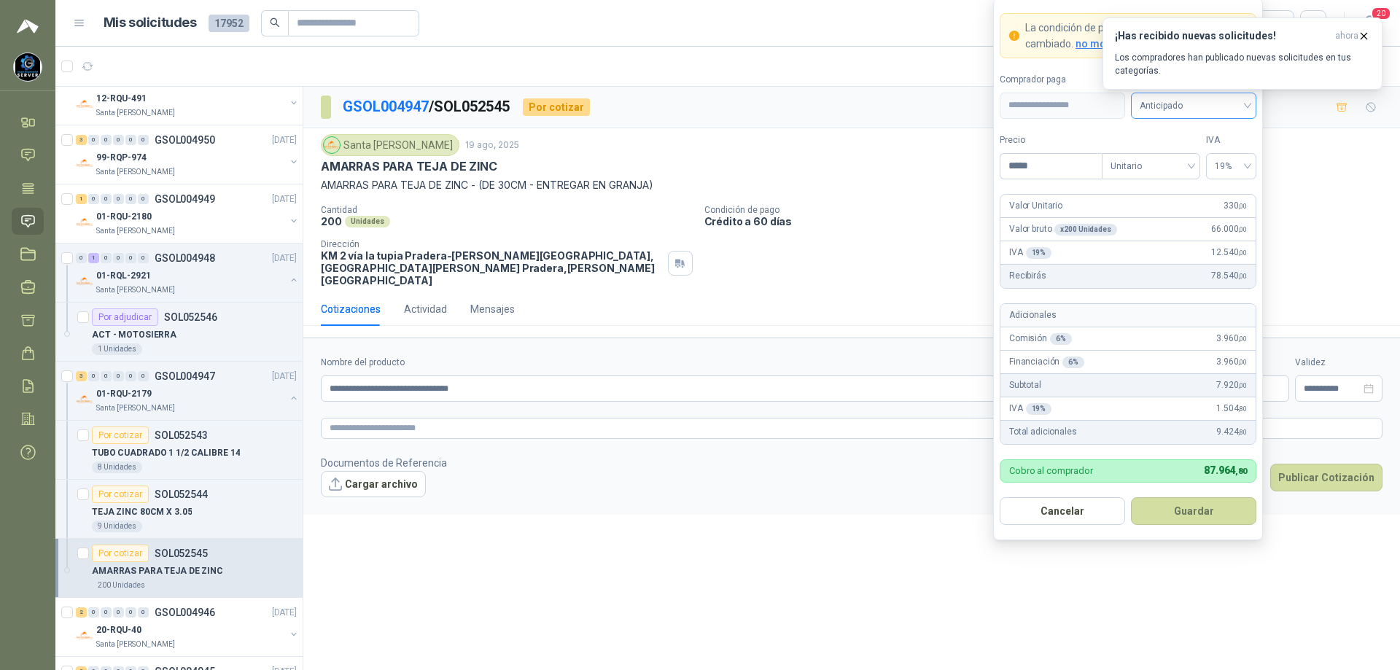
click at [1240, 104] on span "Anticipado" at bounding box center [1194, 106] width 108 height 22
click at [1184, 155] on div "Crédito a 30 días" at bounding box center [1194, 159] width 102 height 16
click at [1202, 516] on button "Guardar" at bounding box center [1193, 511] width 125 height 28
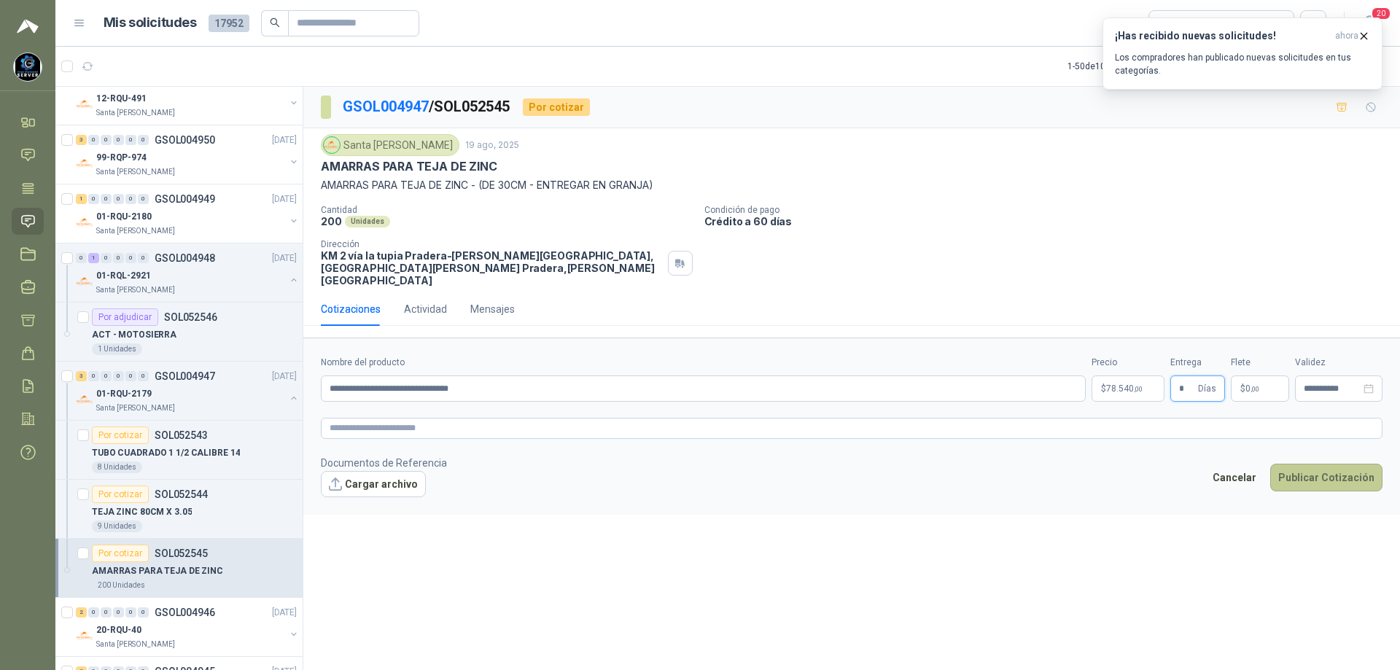
type input "*"
click at [1338, 470] on button "Publicar Cotización" at bounding box center [1326, 478] width 112 height 28
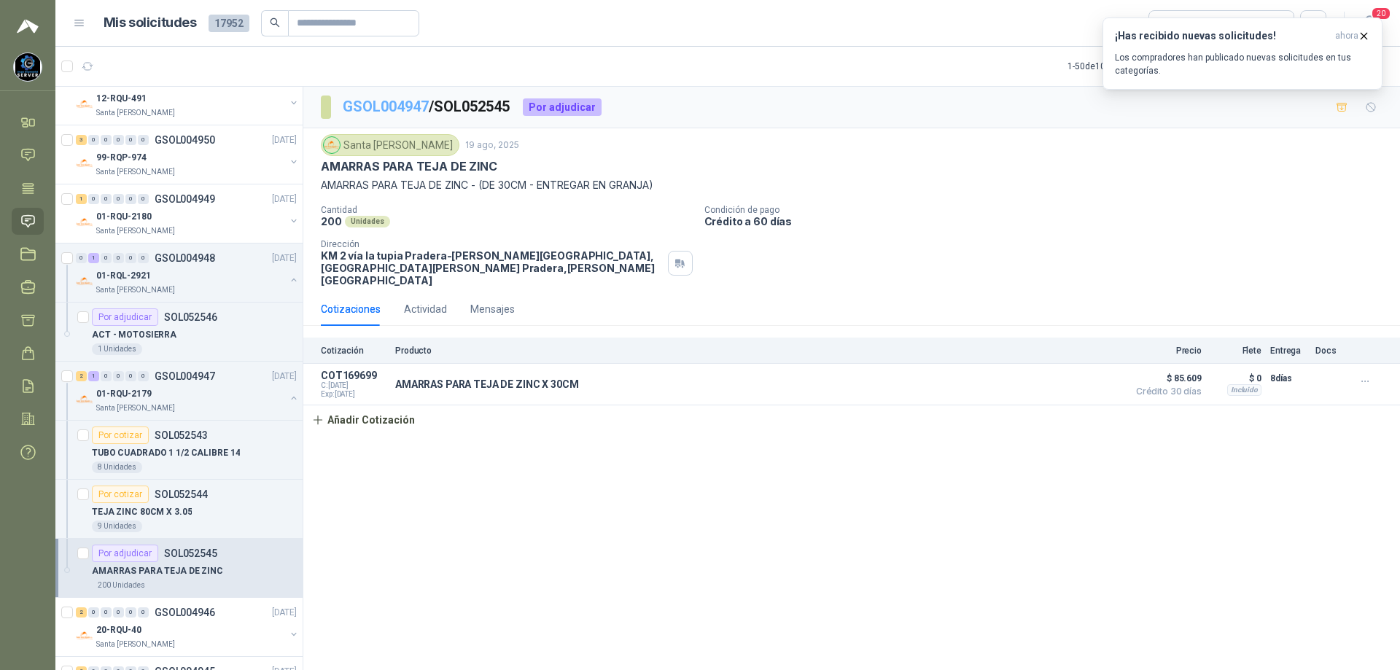
click at [415, 109] on link "GSOL004947" at bounding box center [386, 107] width 86 height 18
